Goal: Navigation & Orientation: Find specific page/section

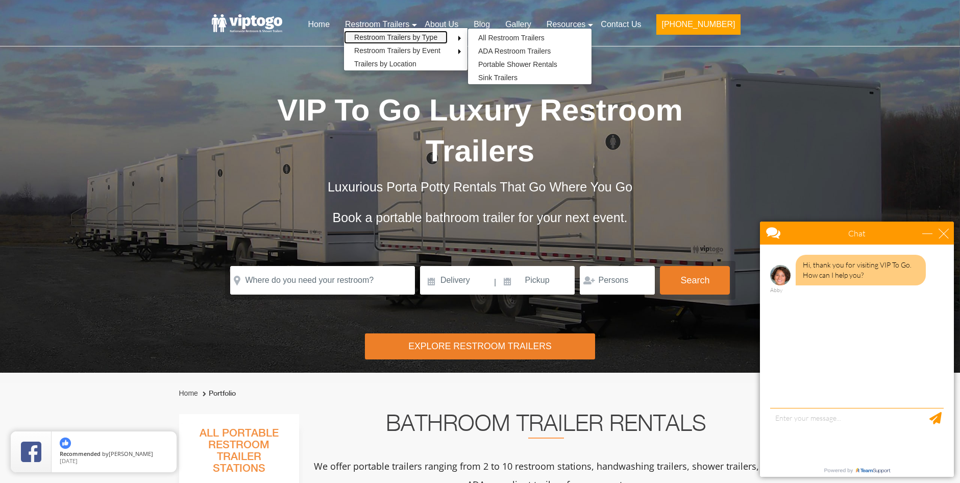
click at [412, 40] on link "Restroom Trailers by Type" at bounding box center [396, 37] width 104 height 13
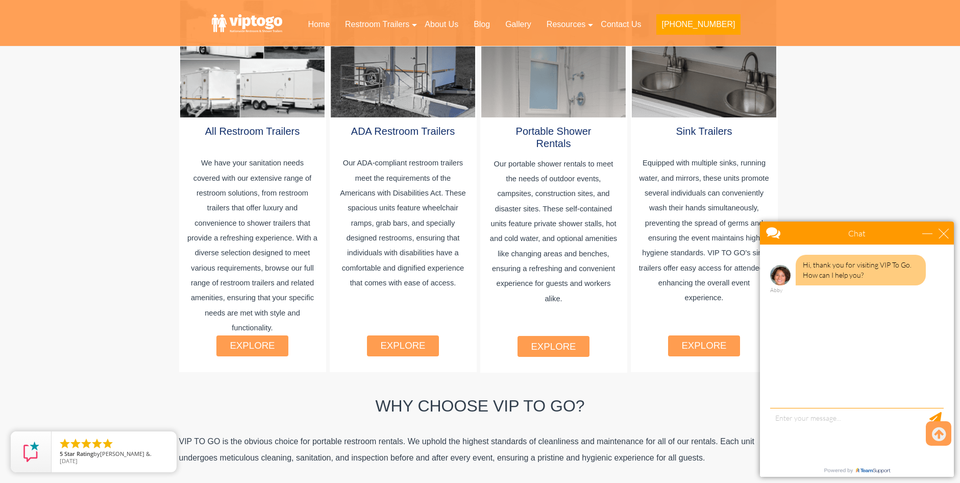
scroll to position [613, 0]
click at [254, 340] on link "explore" at bounding box center [252, 345] width 45 height 11
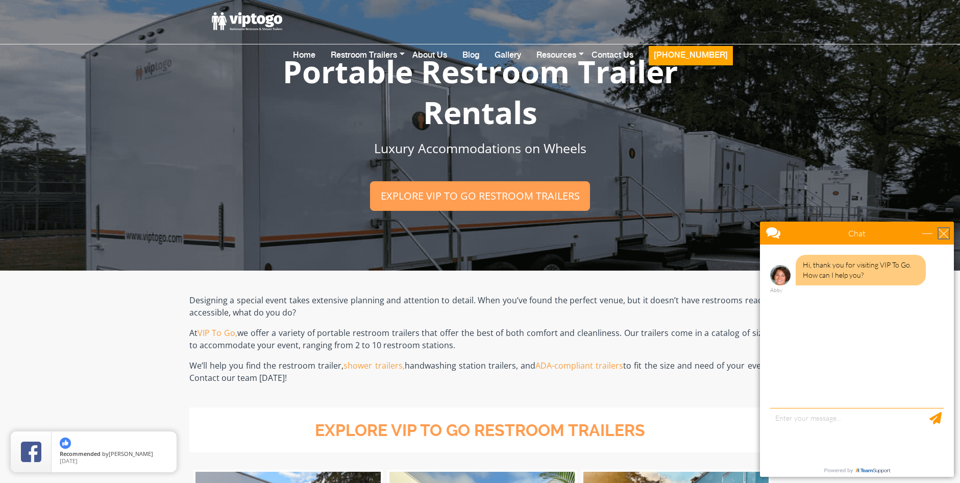
click at [945, 229] on div "close" at bounding box center [944, 233] width 10 height 10
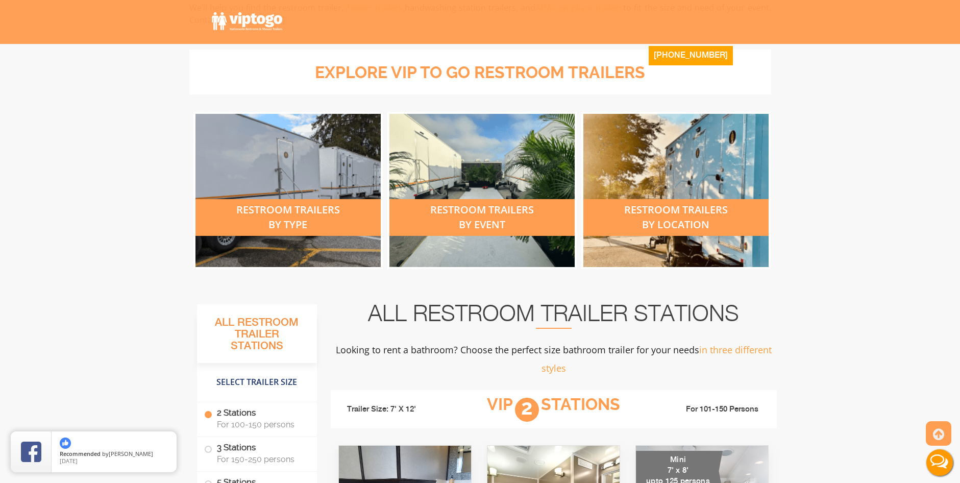
scroll to position [357, 0]
